Goal: Information Seeking & Learning: Learn about a topic

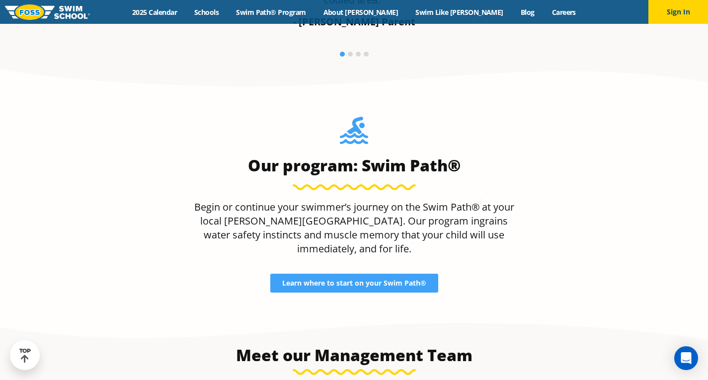
scroll to position [859, 0]
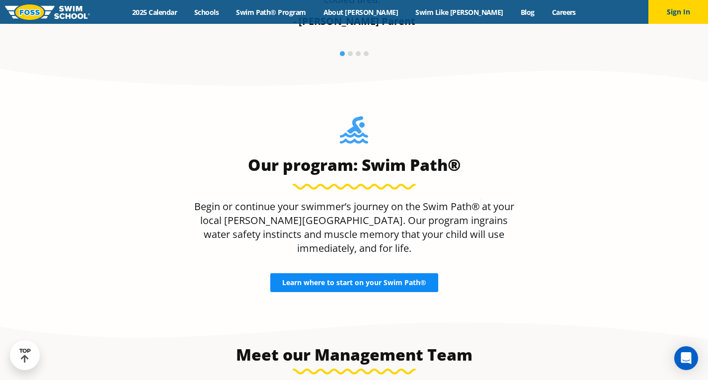
drag, startPoint x: 366, startPoint y: 254, endPoint x: 351, endPoint y: 252, distance: 14.6
click at [351, 279] on span "Learn where to start on your Swim Path®" at bounding box center [354, 282] width 144 height 7
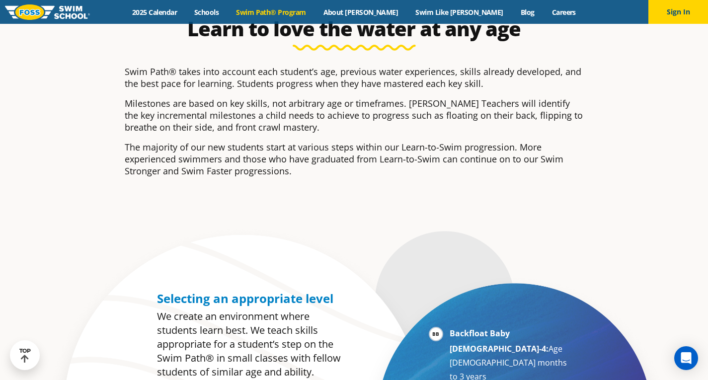
scroll to position [285, 0]
click at [287, 196] on div "Learn to love the water at any age Swim Path® takes into account each student’s…" at bounding box center [354, 103] width 479 height 243
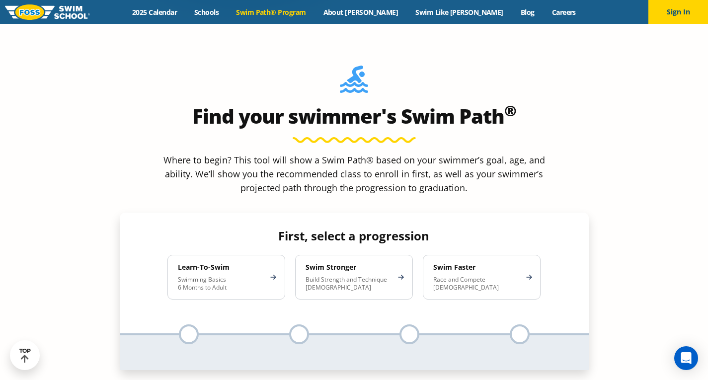
scroll to position [882, 0]
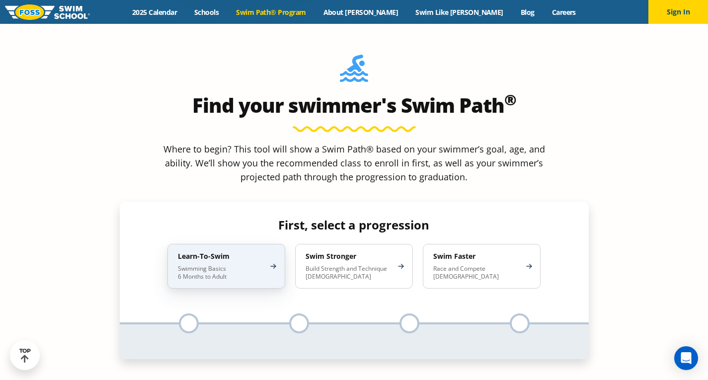
click at [254, 265] on p "Swimming Basics 6 Months to Adult" at bounding box center [221, 273] width 87 height 16
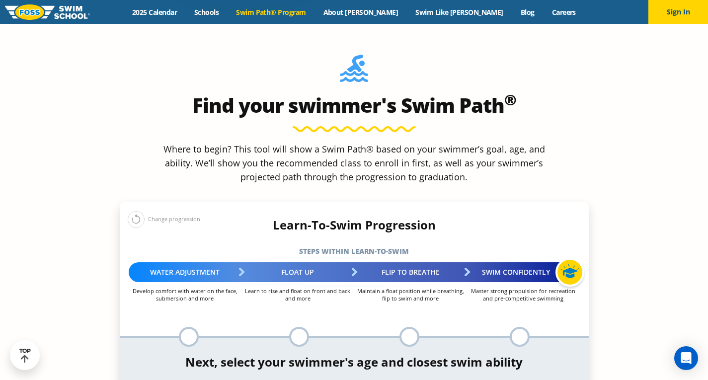
scroll to position [834, 0]
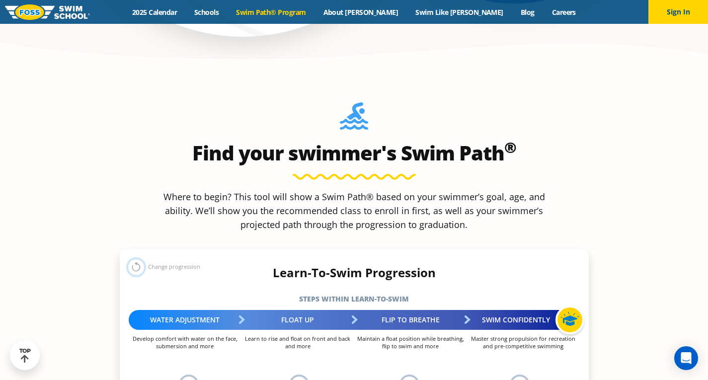
click at [142, 259] on button at bounding box center [136, 267] width 17 height 17
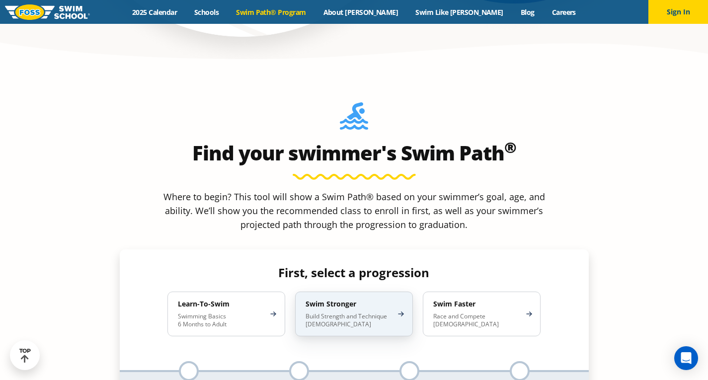
click at [345, 313] on p "Build Strength and Technique 5-13 Years Old" at bounding box center [349, 321] width 87 height 16
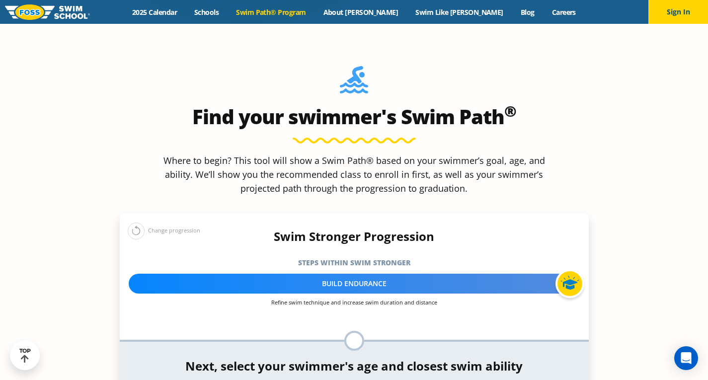
scroll to position [869, 0]
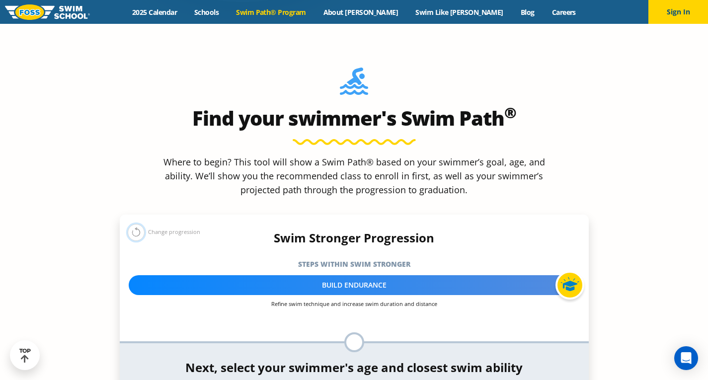
click at [139, 224] on button at bounding box center [136, 232] width 17 height 17
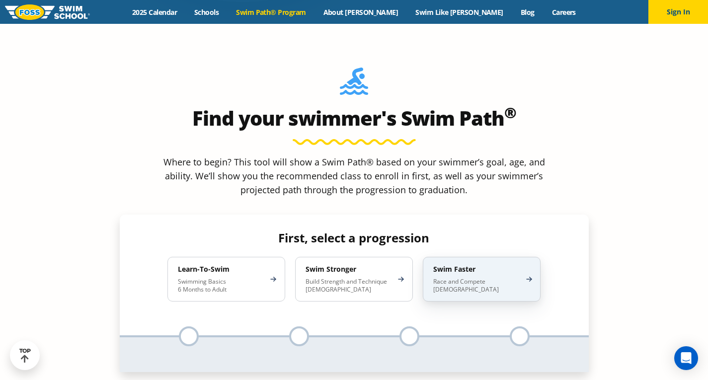
click at [459, 278] on p "Race and Compete 8-17 Years Old" at bounding box center [476, 286] width 87 height 16
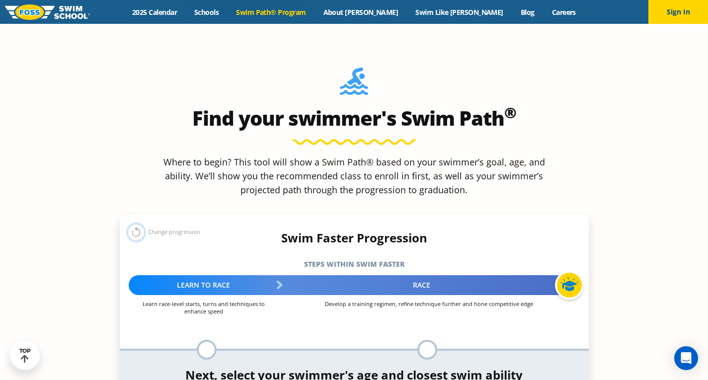
click at [136, 224] on button at bounding box center [136, 232] width 17 height 17
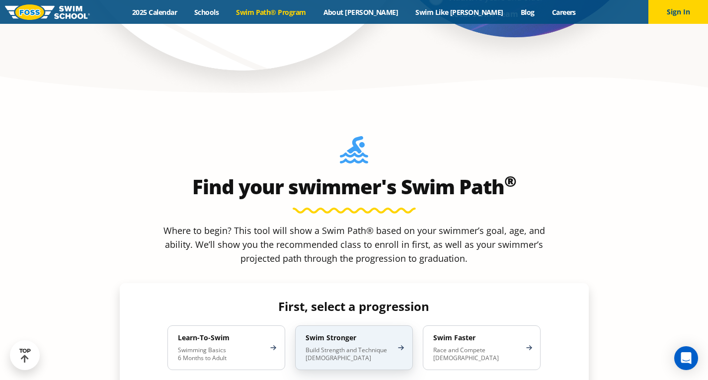
scroll to position [800, 0]
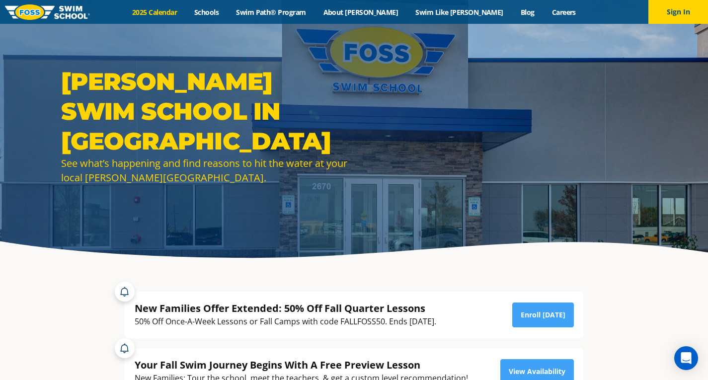
click at [186, 8] on link "2025 Calendar" at bounding box center [155, 11] width 62 height 9
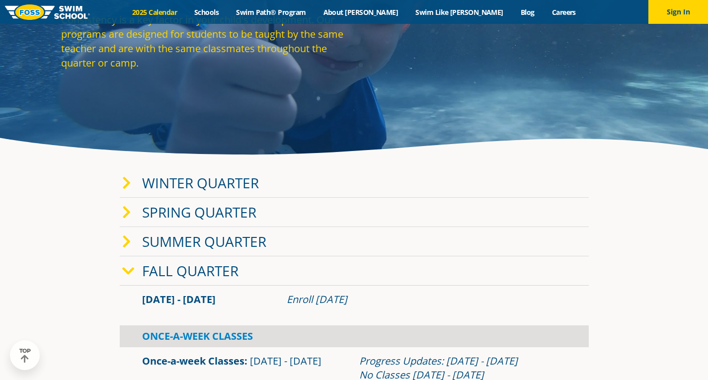
scroll to position [105, 0]
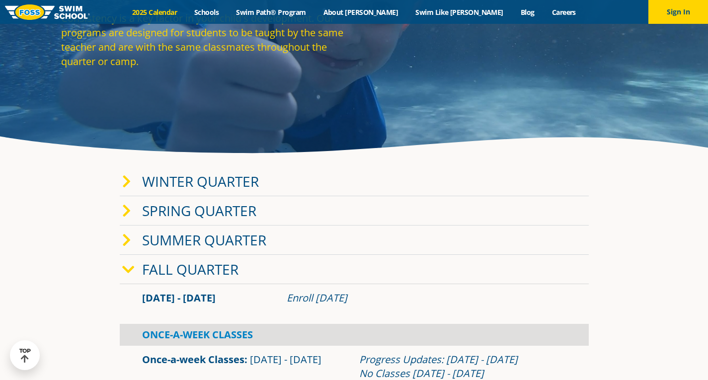
click at [178, 277] on link "Fall Quarter" at bounding box center [190, 269] width 96 height 19
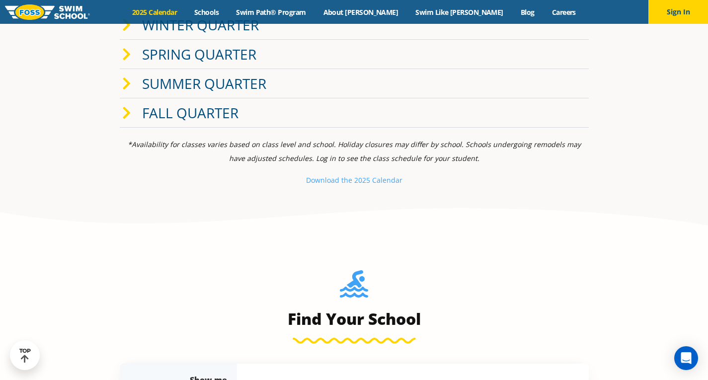
scroll to position [261, 0]
click at [336, 179] on small "Download th" at bounding box center [327, 180] width 42 height 9
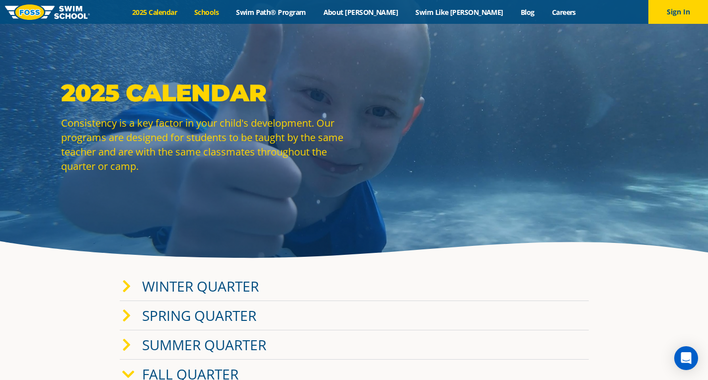
click at [228, 14] on link "Schools" at bounding box center [207, 11] width 42 height 9
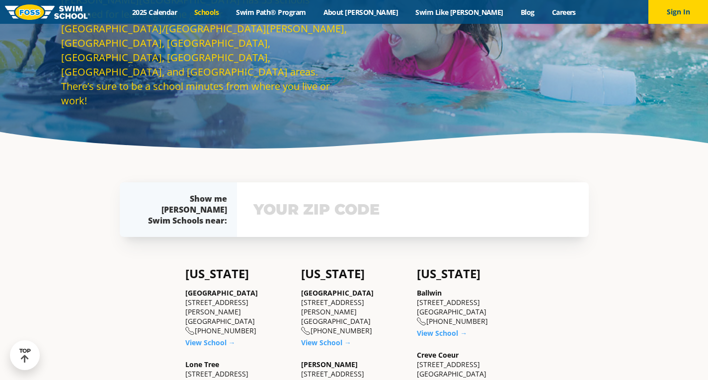
scroll to position [108, 0]
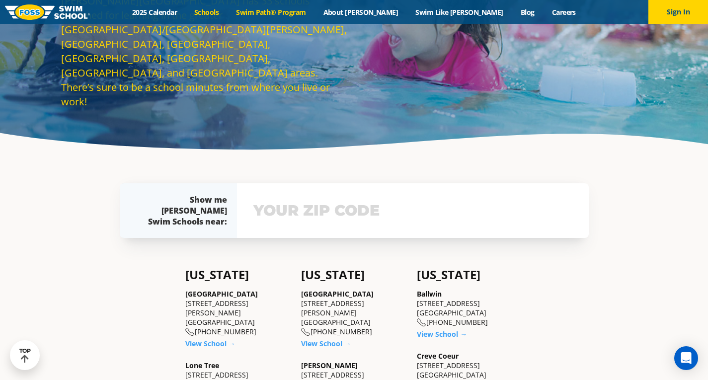
click at [302, 12] on link "Swim Path® Program" at bounding box center [271, 11] width 87 height 9
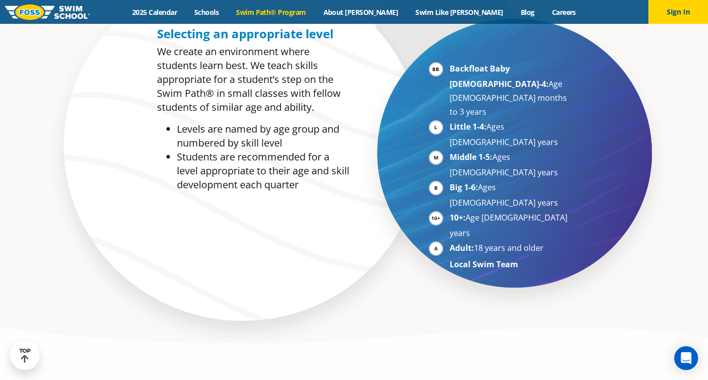
scroll to position [363, 0]
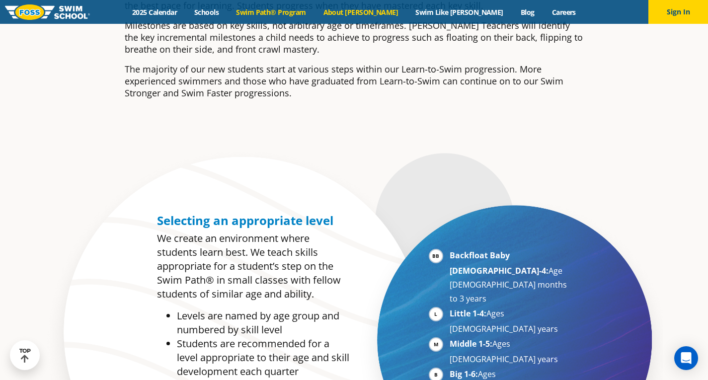
click at [369, 12] on link "About [PERSON_NAME]" at bounding box center [361, 11] width 92 height 9
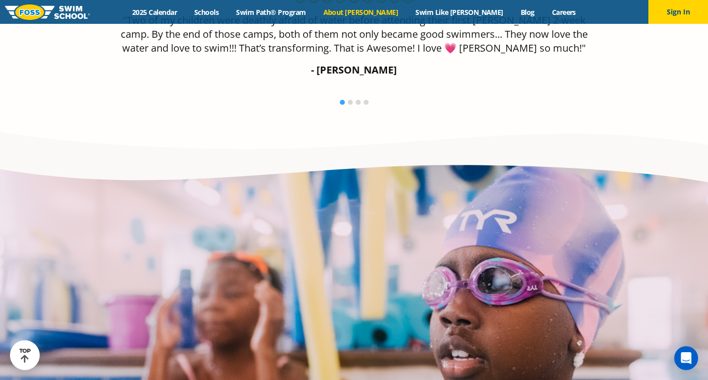
scroll to position [1758, 0]
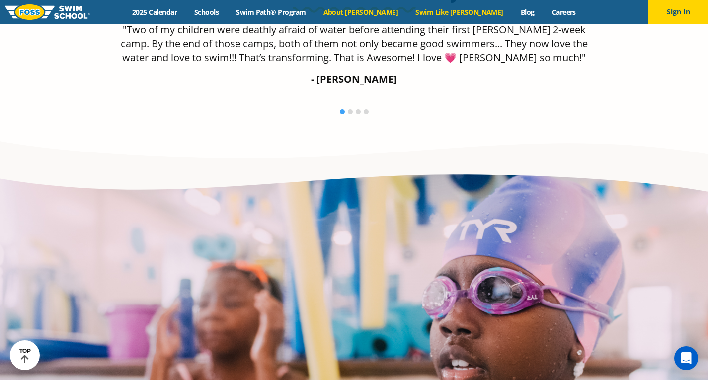
click at [432, 13] on link "Swim Like [PERSON_NAME]" at bounding box center [459, 11] width 105 height 9
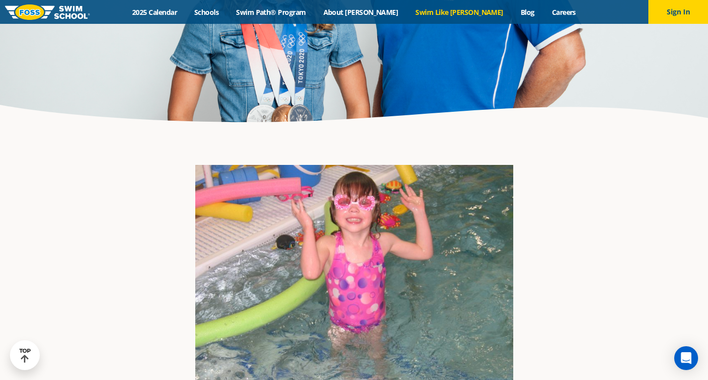
scroll to position [1245, 0]
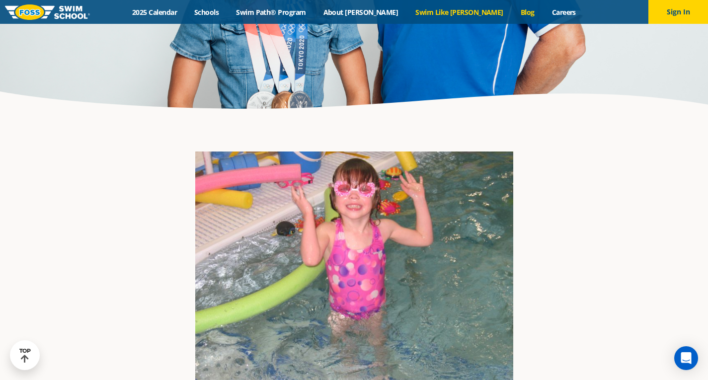
click at [512, 12] on link "Blog" at bounding box center [527, 11] width 31 height 9
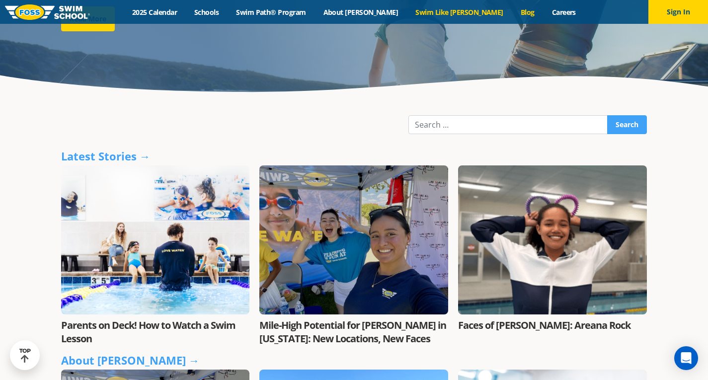
scroll to position [159, 0]
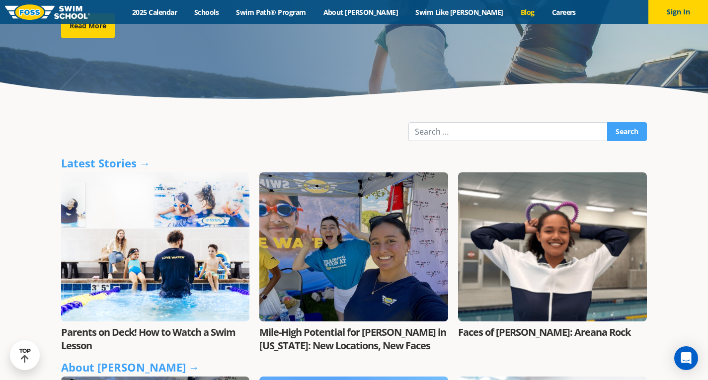
click at [529, 18] on div "Menu 2025 Calendar Schools Swim Path® Program About [PERSON_NAME] Swim Like [PE…" at bounding box center [354, 12] width 708 height 24
click at [543, 16] on link "Careers" at bounding box center [563, 11] width 41 height 9
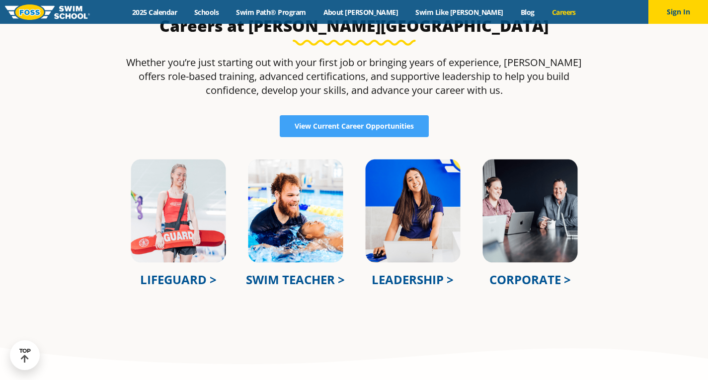
scroll to position [315, 0]
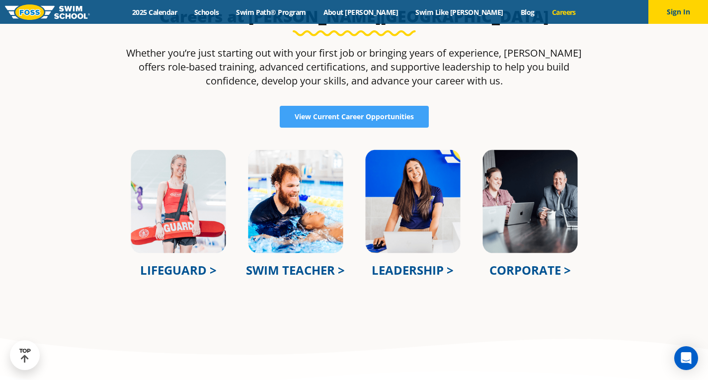
click at [296, 269] on link "SWIM TEACHER >" at bounding box center [295, 270] width 99 height 16
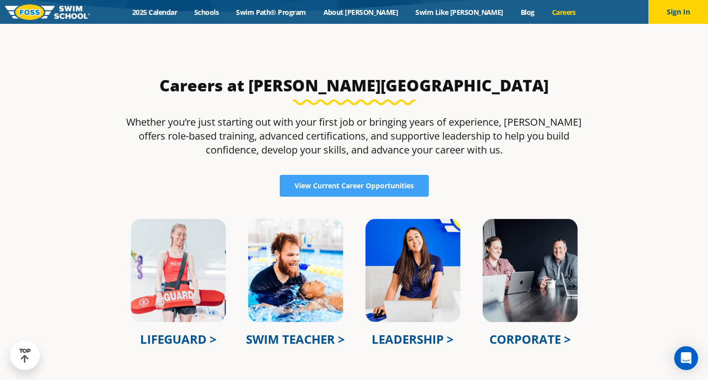
scroll to position [247, 0]
click at [527, 336] on link "CORPORATE >" at bounding box center [531, 339] width 82 height 16
